Goal: Transaction & Acquisition: Purchase product/service

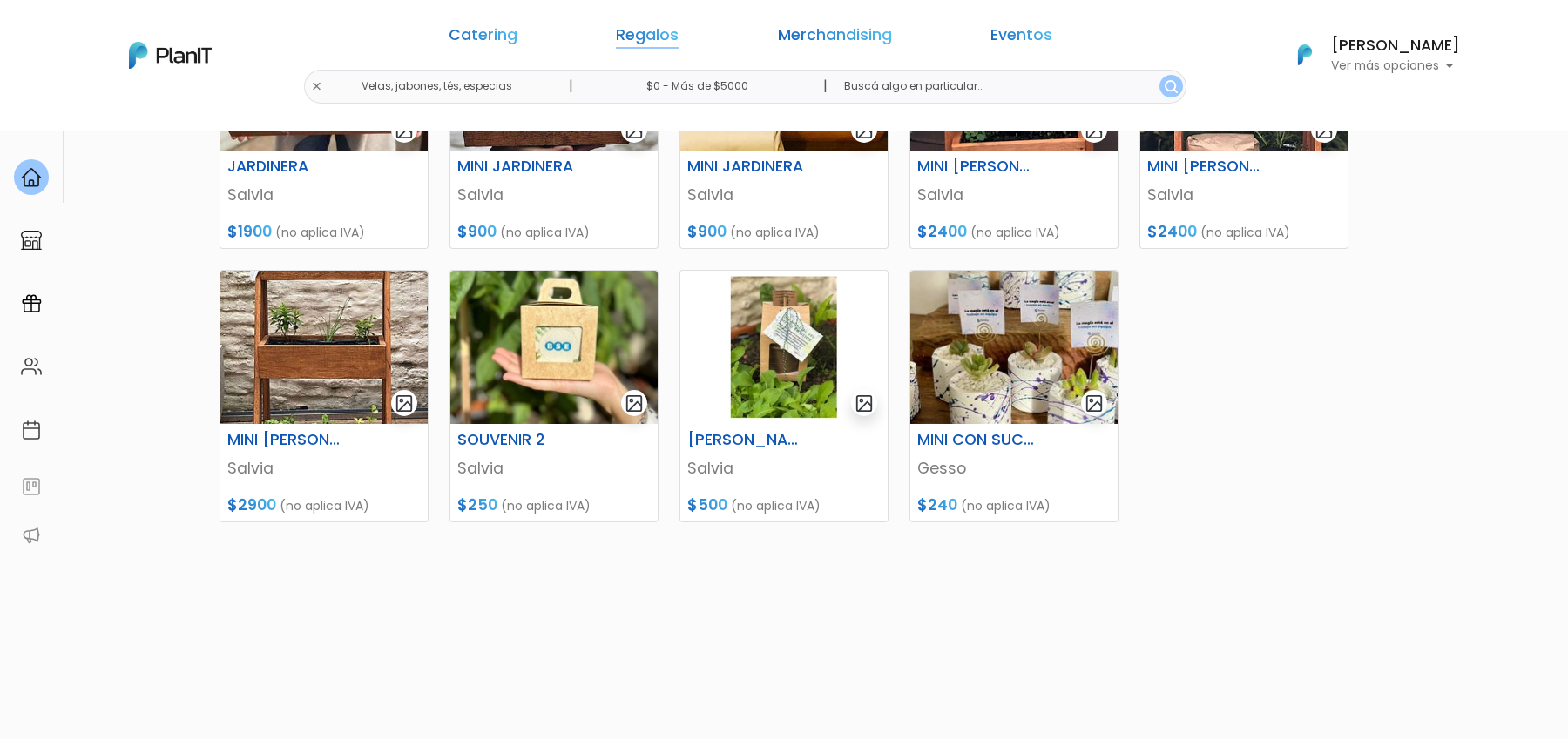
click at [677, 38] on link "Regalos" at bounding box center [647, 38] width 63 height 21
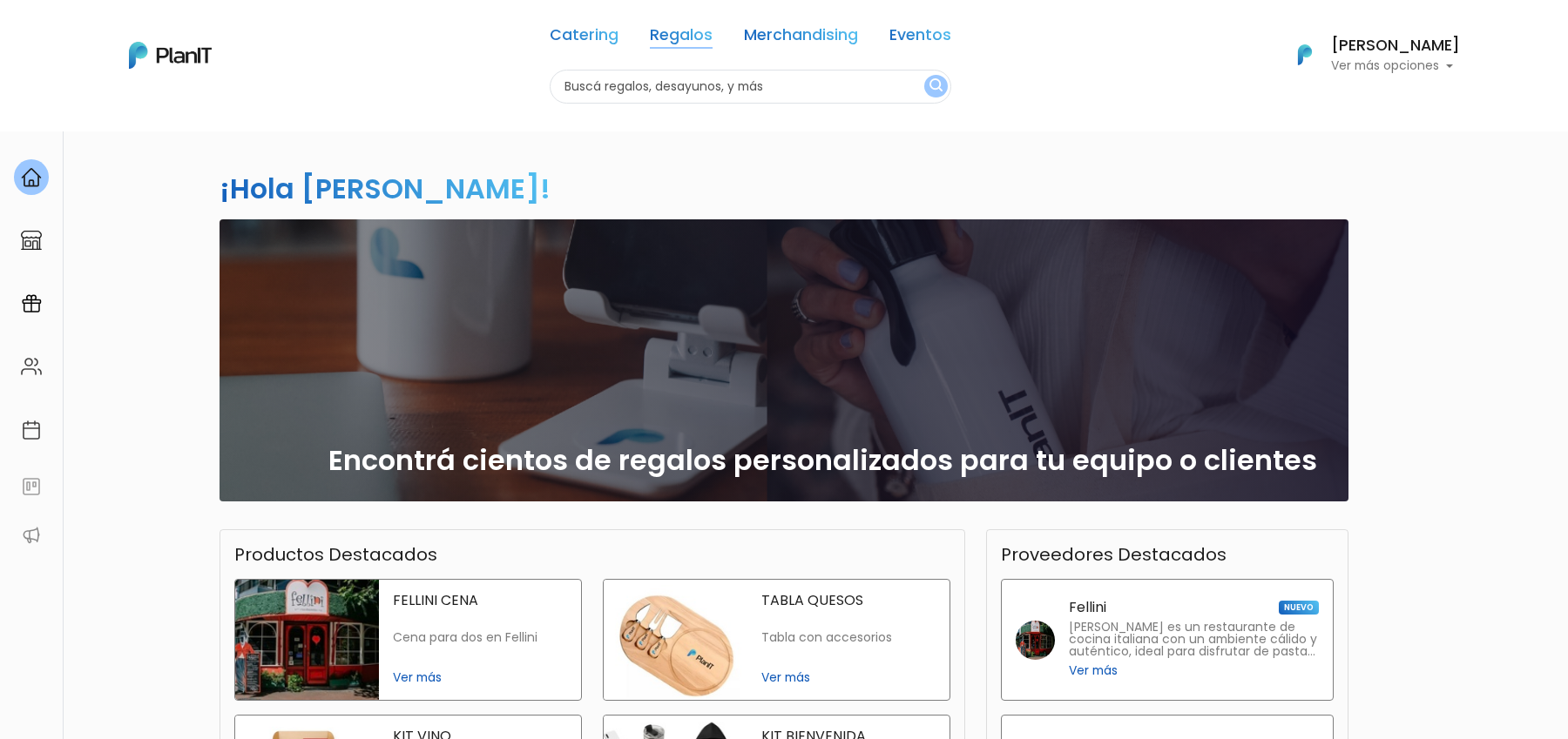
click at [690, 41] on link "Regalos" at bounding box center [681, 38] width 63 height 21
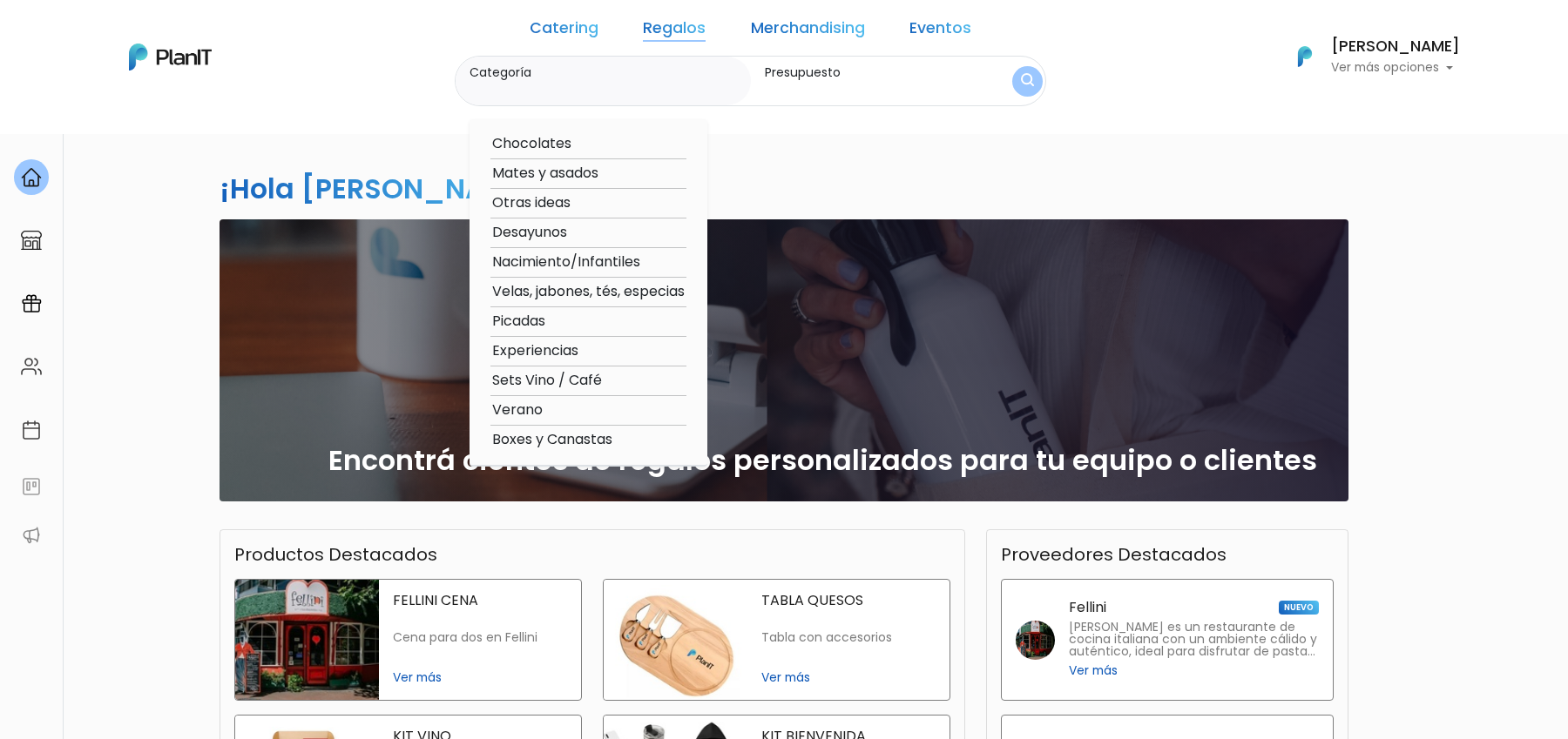
click at [601, 438] on option "Boxes y Canastas" at bounding box center [588, 440] width 196 height 22
type input "Boxes y Canastas"
type input "$0 - $1000"
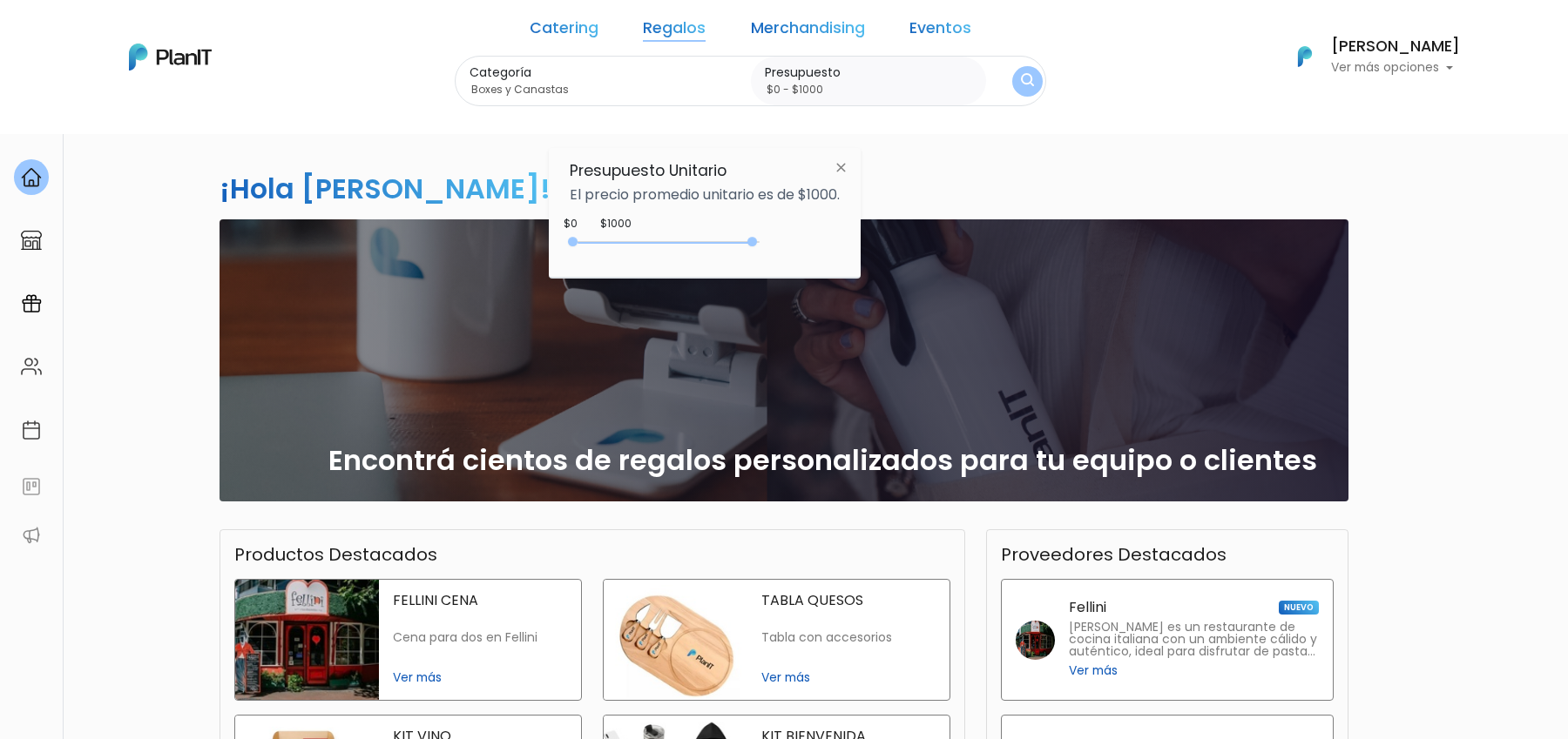
click at [756, 242] on div "0 : 4900 0 4900" at bounding box center [668, 245] width 183 height 18
click at [1012, 74] on button "submit" at bounding box center [1027, 80] width 30 height 30
